Goal: Task Accomplishment & Management: Complete application form

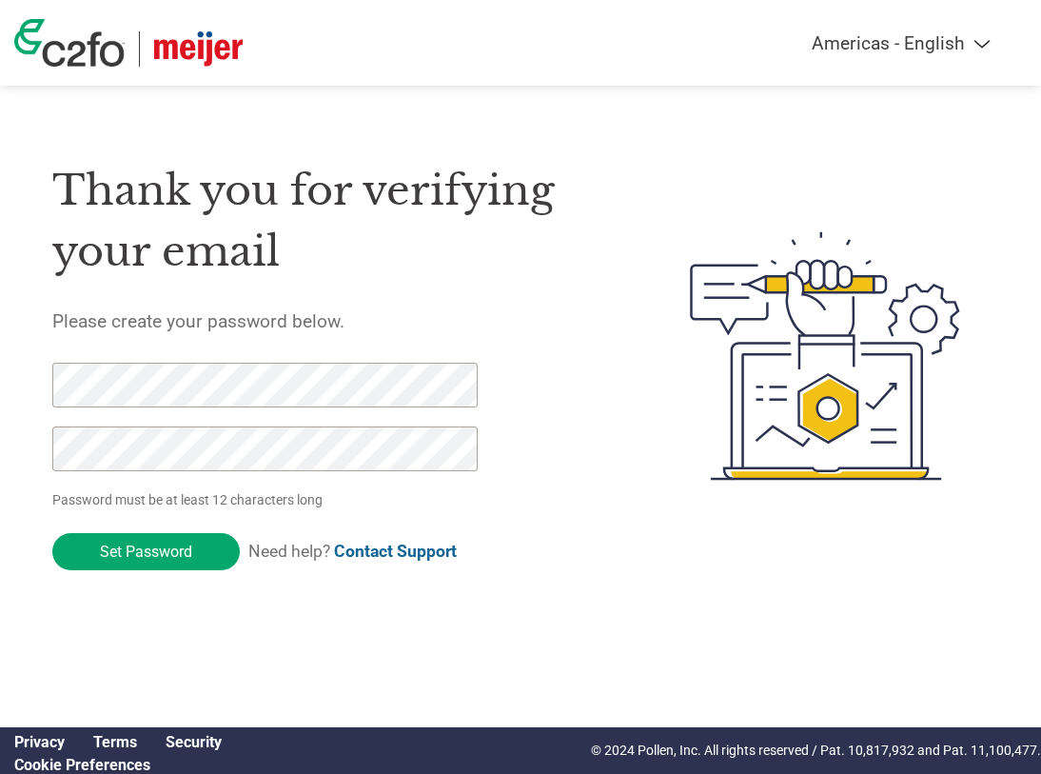
click at [224, 624] on html "Americas - English Américas - Español [GEOGRAPHIC_DATA] - Português Amériques -…" at bounding box center [520, 318] width 1041 height 636
click at [0, 401] on html "Americas - English Américas - Español [GEOGRAPHIC_DATA] - Português Amériques -…" at bounding box center [520, 318] width 1041 height 636
click at [0, 446] on html "Americas - English Américas - Español Américas - Português Amériques - Français…" at bounding box center [520, 318] width 1041 height 636
click at [98, 636] on html "Americas - English Américas - Español Américas - Português Amériques - Français…" at bounding box center [520, 318] width 1041 height 636
click at [0, 390] on html "Americas - English Américas - Español Américas - Português Amériques - Français…" at bounding box center [520, 318] width 1041 height 636
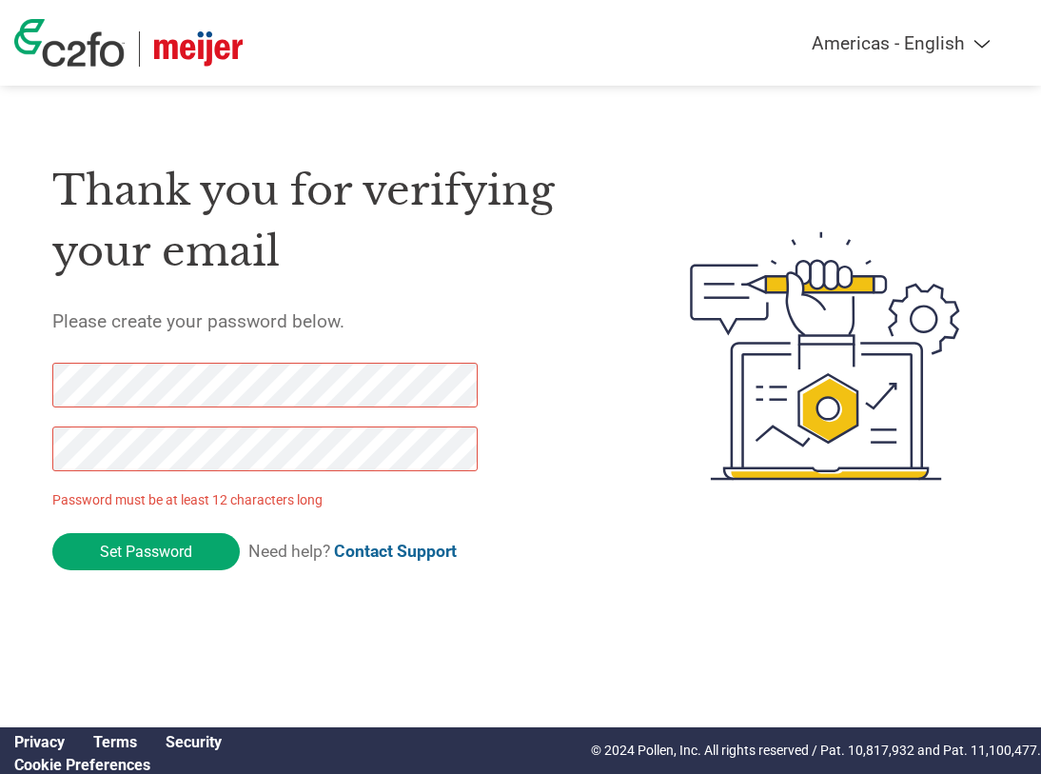
click at [0, 458] on html "Americas - English Américas - Español Américas - Português Amériques - Français…" at bounding box center [520, 318] width 1041 height 636
drag, startPoint x: 207, startPoint y: 409, endPoint x: 27, endPoint y: 409, distance: 179.9
click at [27, 409] on div "Thank you for verifying your email Please create your password below. Password …" at bounding box center [520, 355] width 1041 height 447
click at [0, 395] on html "Americas - English Américas - Español Américas - Português Amériques - Français…" at bounding box center [520, 318] width 1041 height 636
click at [226, 583] on html "Americas - English Américas - Español Américas - Português Amériques - Français…" at bounding box center [520, 318] width 1041 height 636
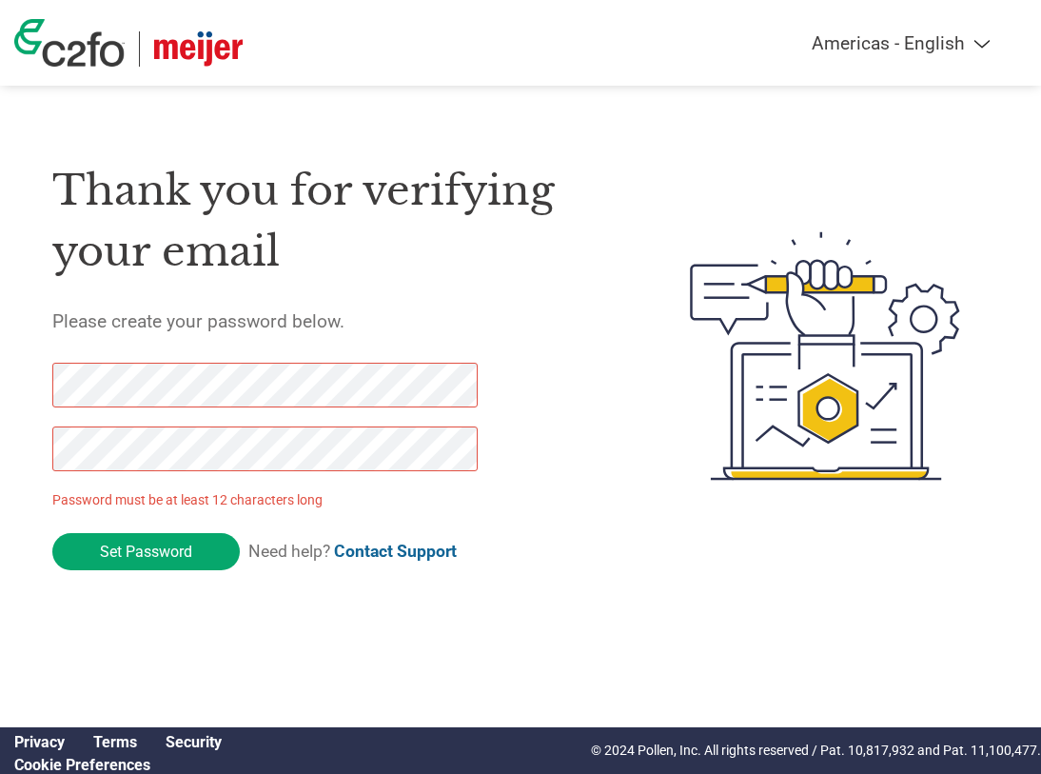
click at [133, 595] on html "Americas - English Américas - Español Américas - Português Amériques - Français…" at bounding box center [520, 318] width 1041 height 636
click at [0, 391] on html "Americas - English Américas - Español Américas - Português Amériques - Français…" at bounding box center [520, 318] width 1041 height 636
click at [0, 458] on html "Americas - English Américas - Español Américas - Português Amériques - Français…" at bounding box center [520, 318] width 1041 height 636
click at [271, 636] on html "Americas - English Américas - Español Américas - Português Amériques - Français…" at bounding box center [520, 318] width 1041 height 636
click at [384, 559] on link "Contact Support" at bounding box center [395, 551] width 123 height 19
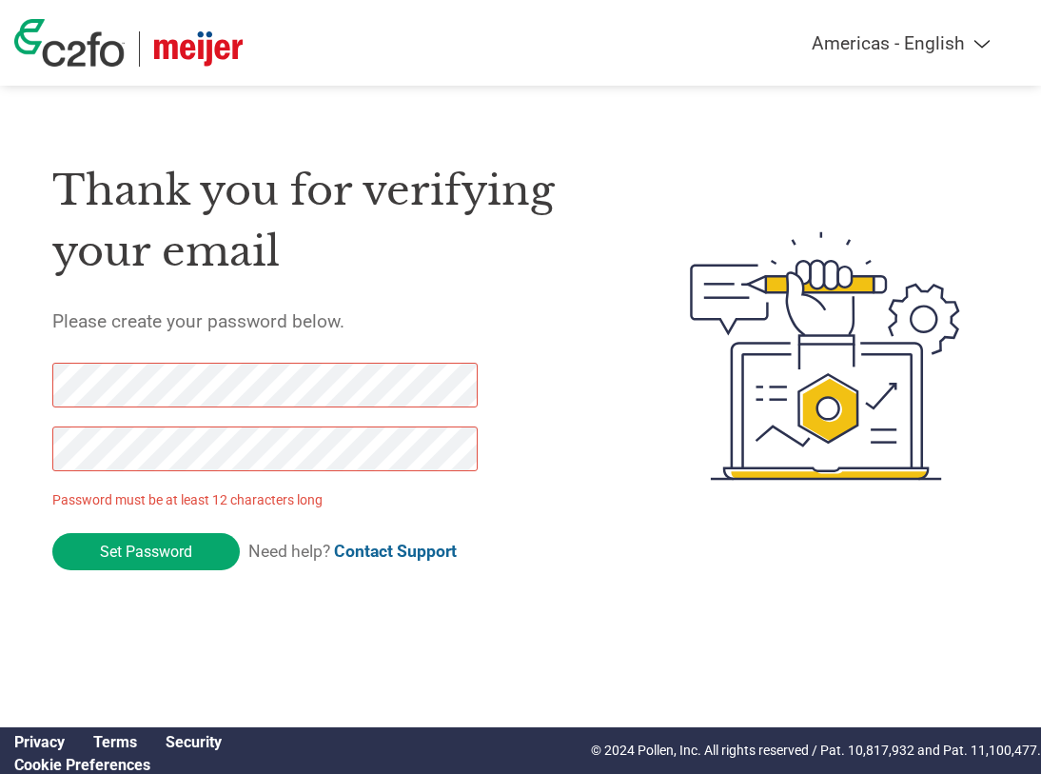
click at [366, 546] on link "Contact Support" at bounding box center [395, 551] width 123 height 19
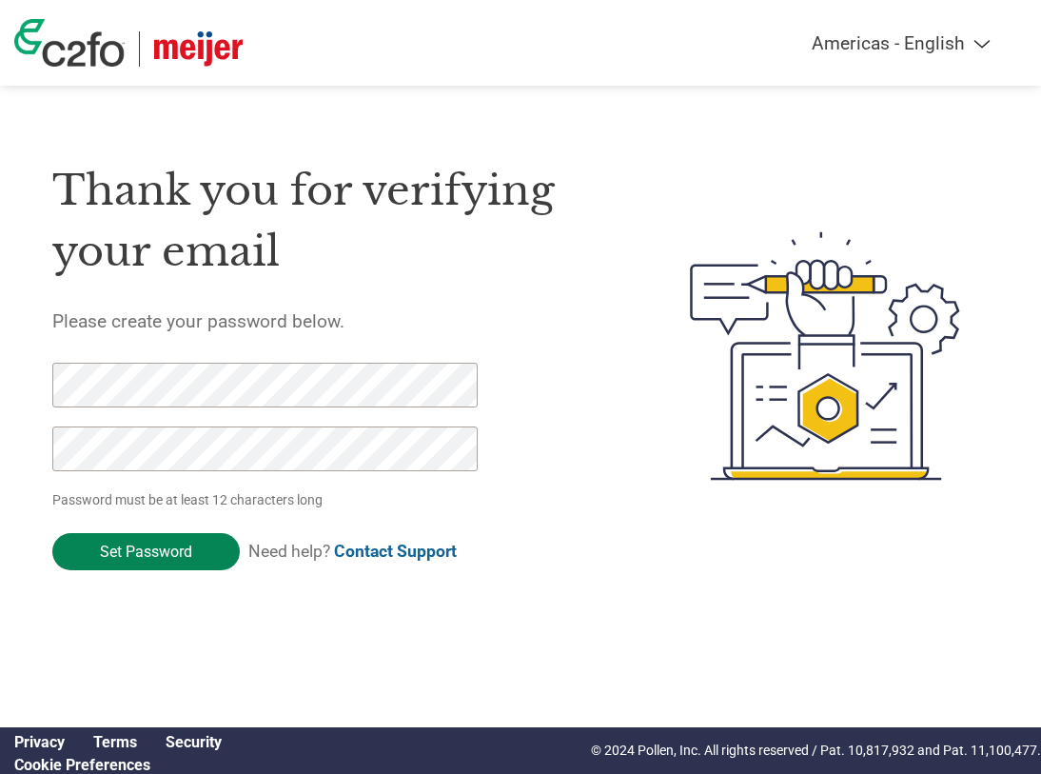
click at [168, 551] on input "Set Password" at bounding box center [146, 551] width 188 height 37
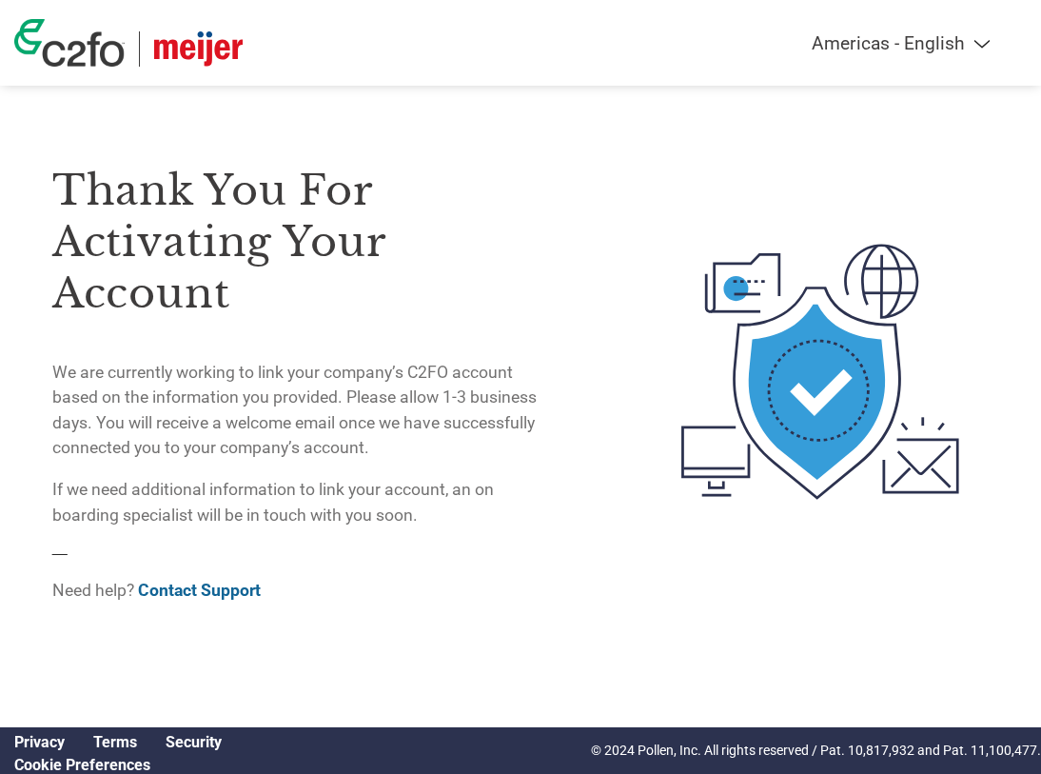
click at [80, 45] on img at bounding box center [69, 43] width 110 height 48
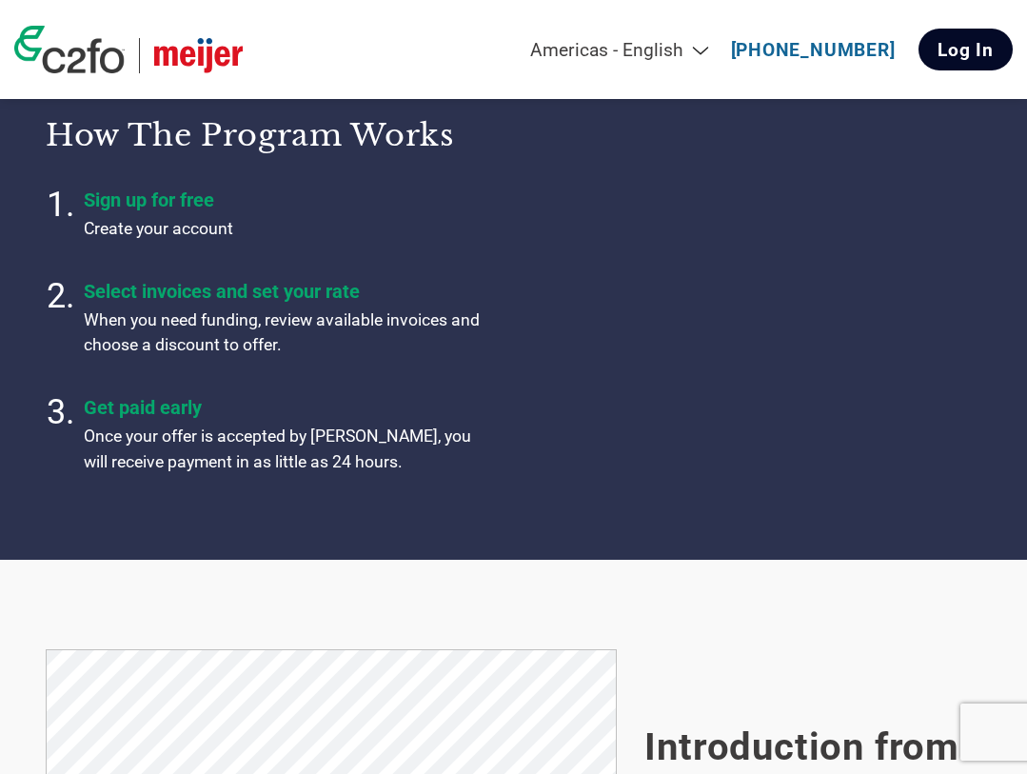
scroll to position [666, 0]
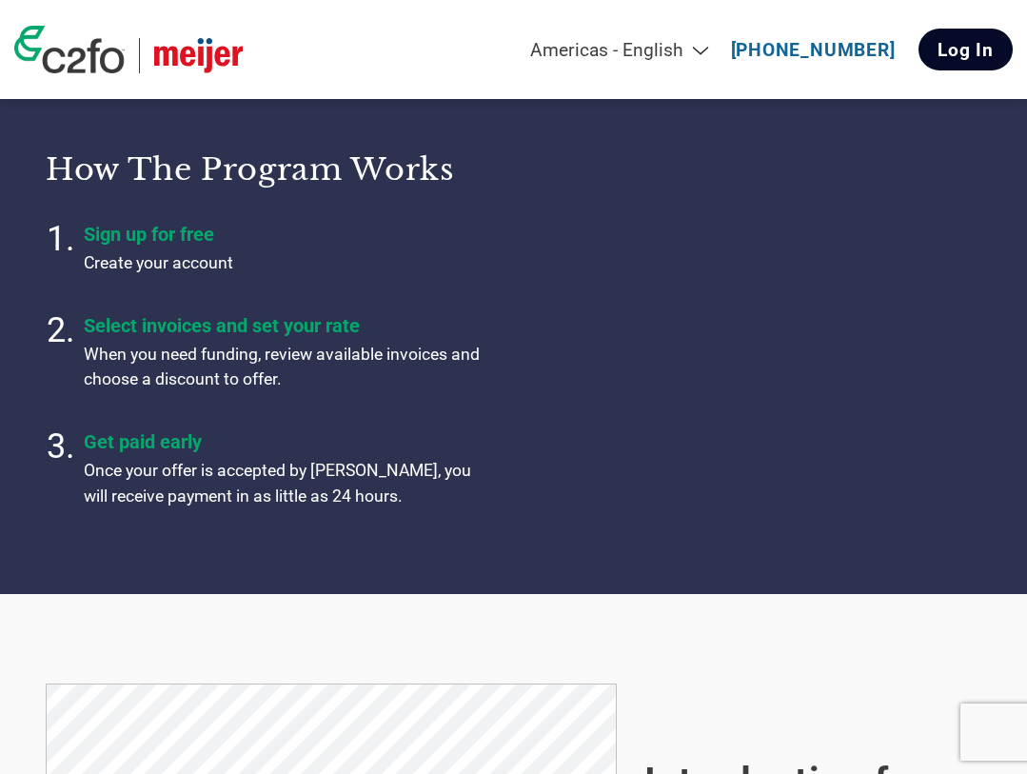
click at [976, 37] on link "Log In" at bounding box center [966, 50] width 94 height 42
